Goal: Information Seeking & Learning: Learn about a topic

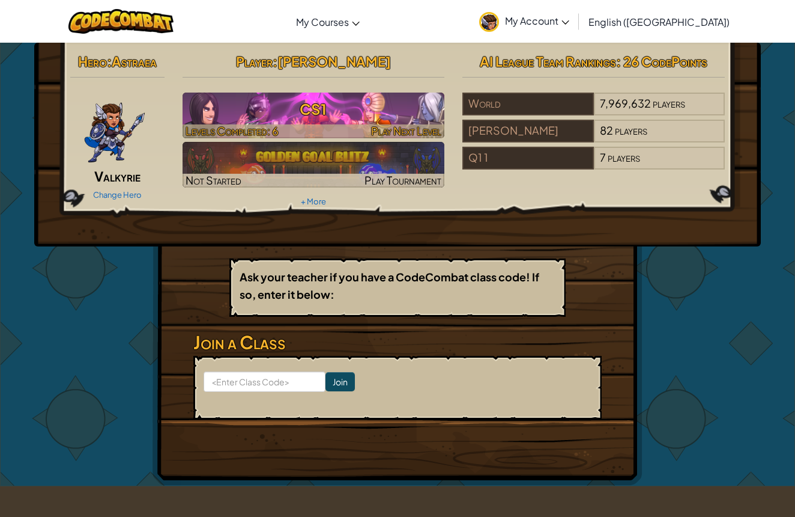
scroll to position [1, 0]
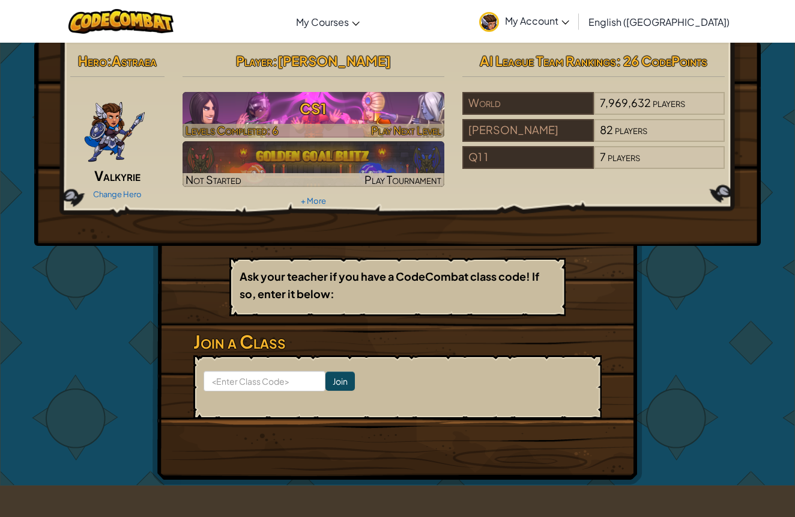
click at [347, 104] on h3 "CS1" at bounding box center [314, 108] width 263 height 27
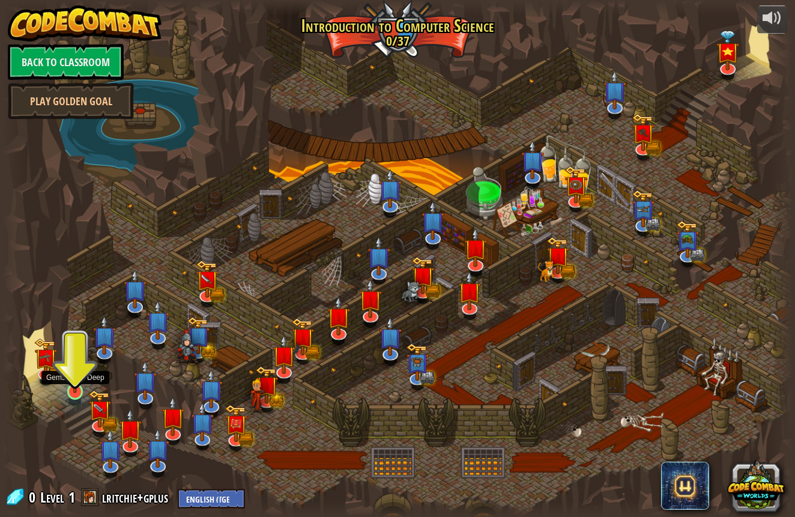
click at [67, 377] on img at bounding box center [75, 368] width 21 height 47
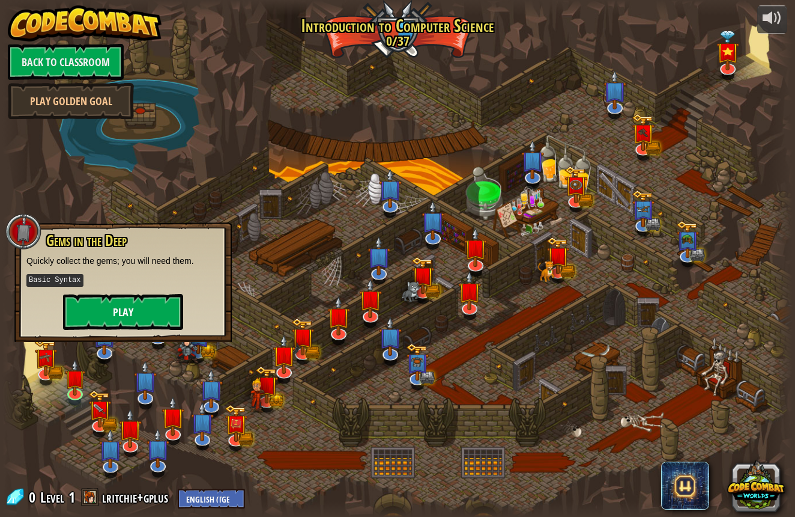
click at [130, 312] on button "Play" at bounding box center [123, 312] width 120 height 36
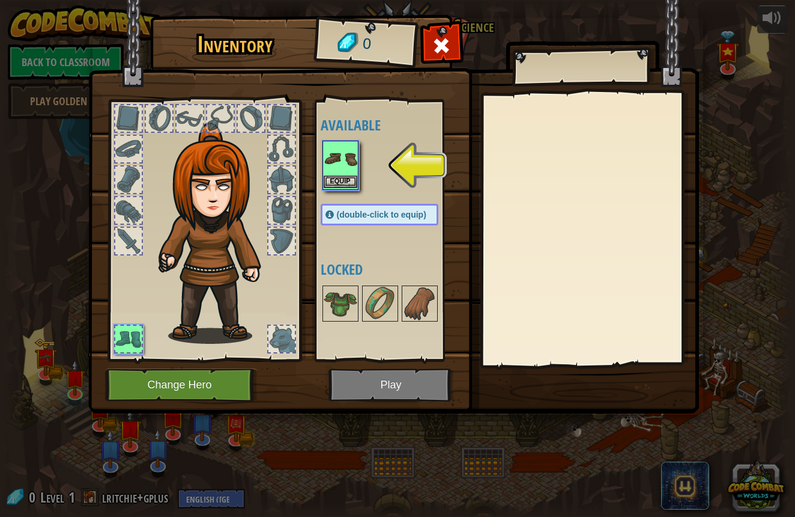
click at [345, 176] on button "Equip" at bounding box center [341, 181] width 34 height 13
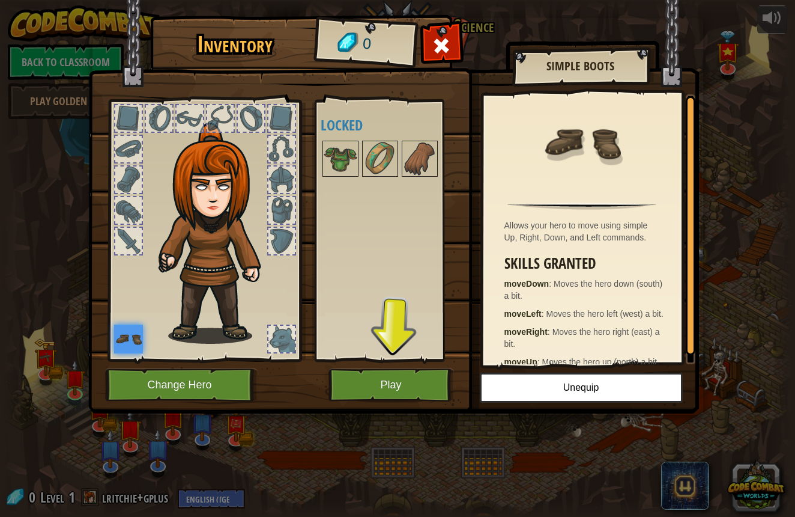
click at [424, 380] on button "Play" at bounding box center [392, 384] width 126 height 33
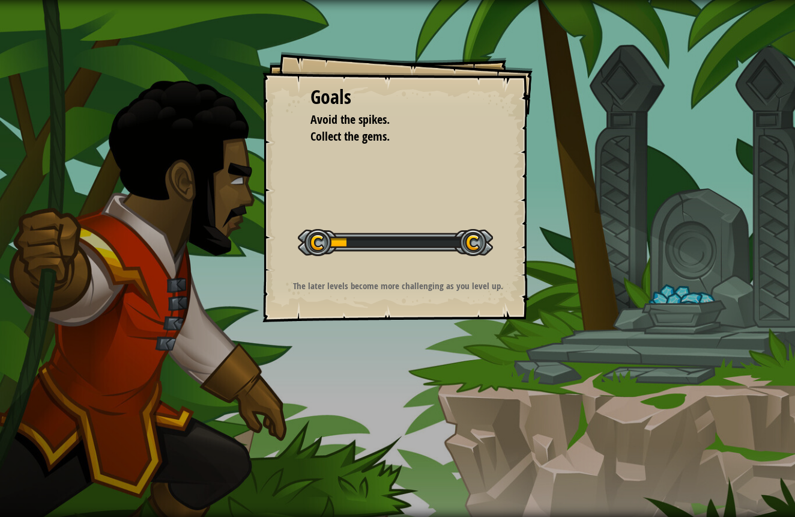
click at [408, 249] on div at bounding box center [395, 242] width 195 height 27
click at [409, 242] on div at bounding box center [395, 242] width 195 height 27
